Goal: Information Seeking & Learning: Learn about a topic

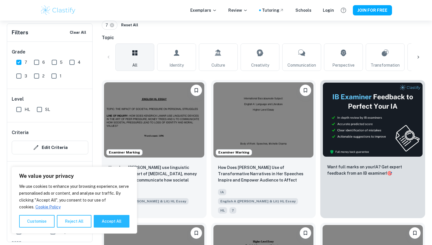
scroll to position [131, 0]
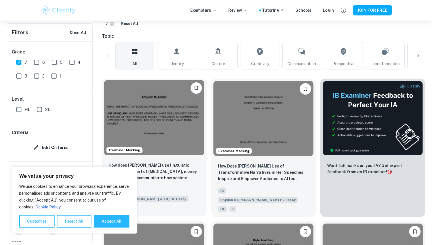
click at [134, 146] on img at bounding box center [154, 117] width 100 height 75
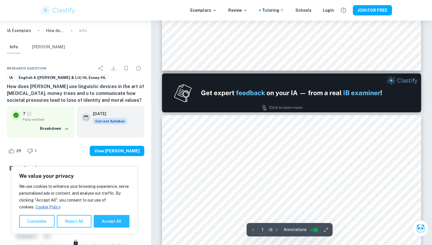
type input "2"
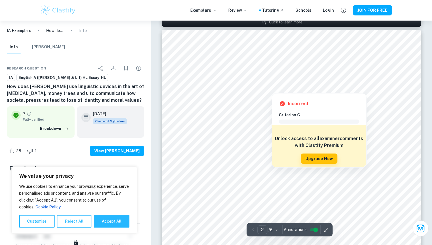
scroll to position [395, 0]
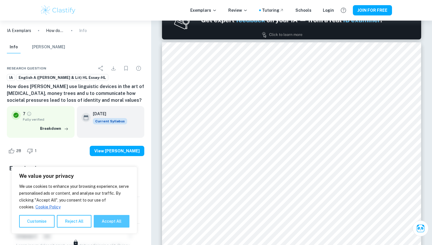
click at [117, 225] on button "Accept All" at bounding box center [112, 221] width 36 height 13
checkbox input "true"
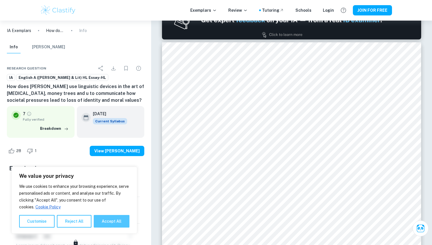
checkbox input "true"
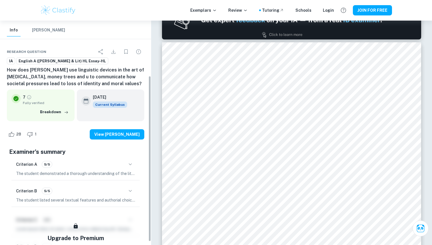
scroll to position [0, 0]
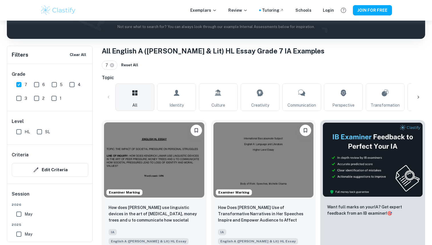
scroll to position [89, 0]
